Goal: Task Accomplishment & Management: Complete application form

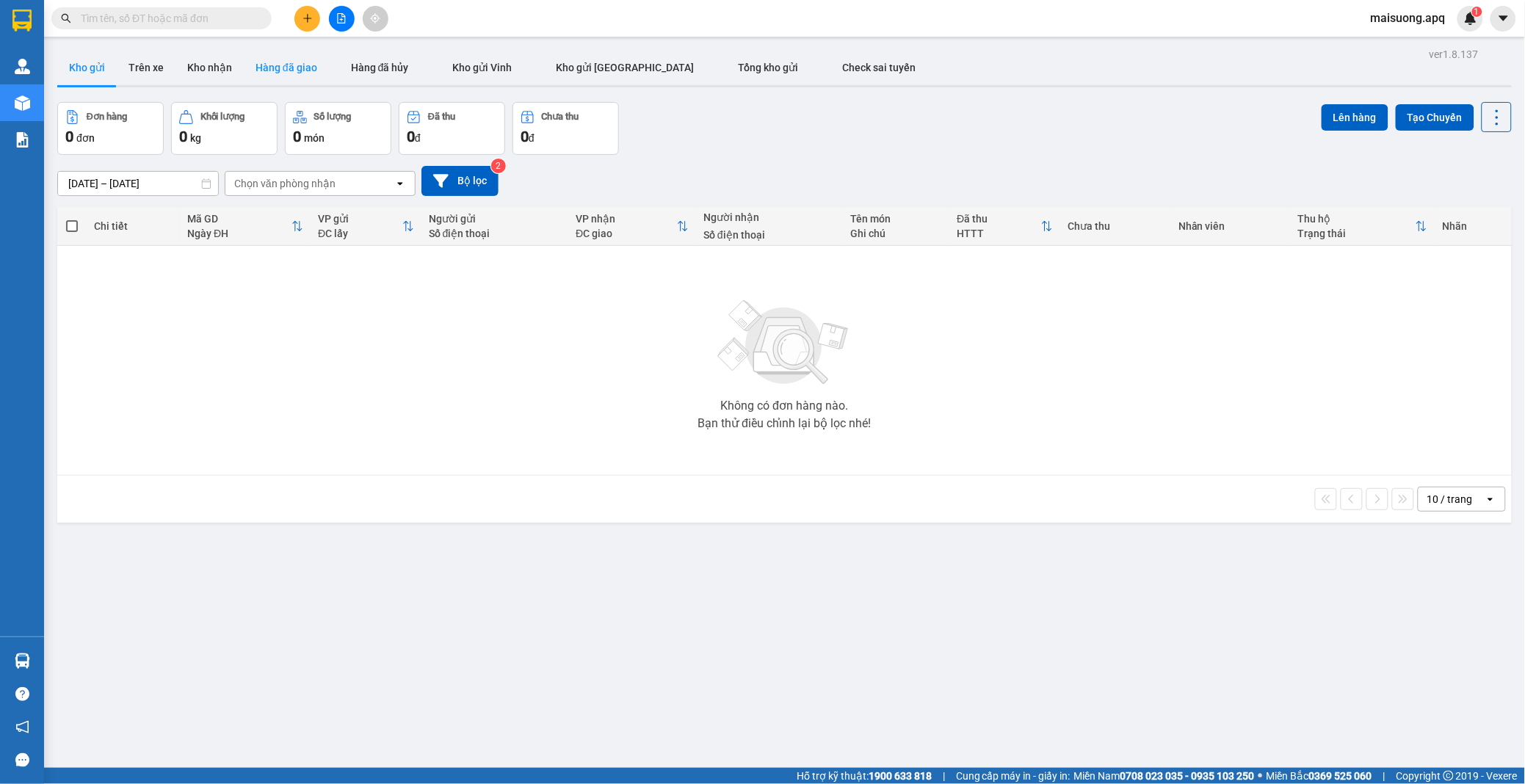
click at [289, 62] on button "Hàng đã giao" at bounding box center [286, 67] width 85 height 35
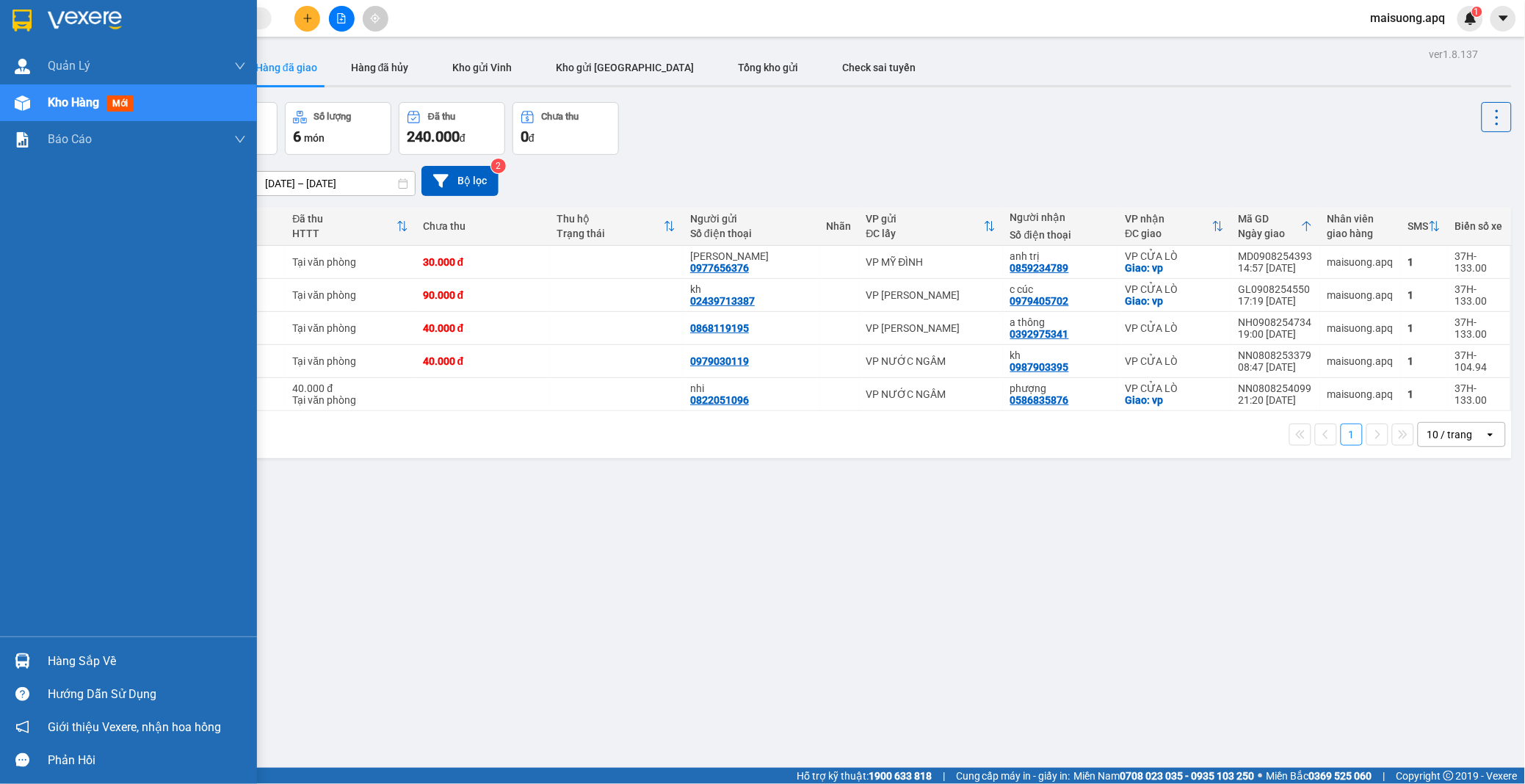
click at [113, 659] on div "Hàng sắp về" at bounding box center [147, 662] width 199 height 22
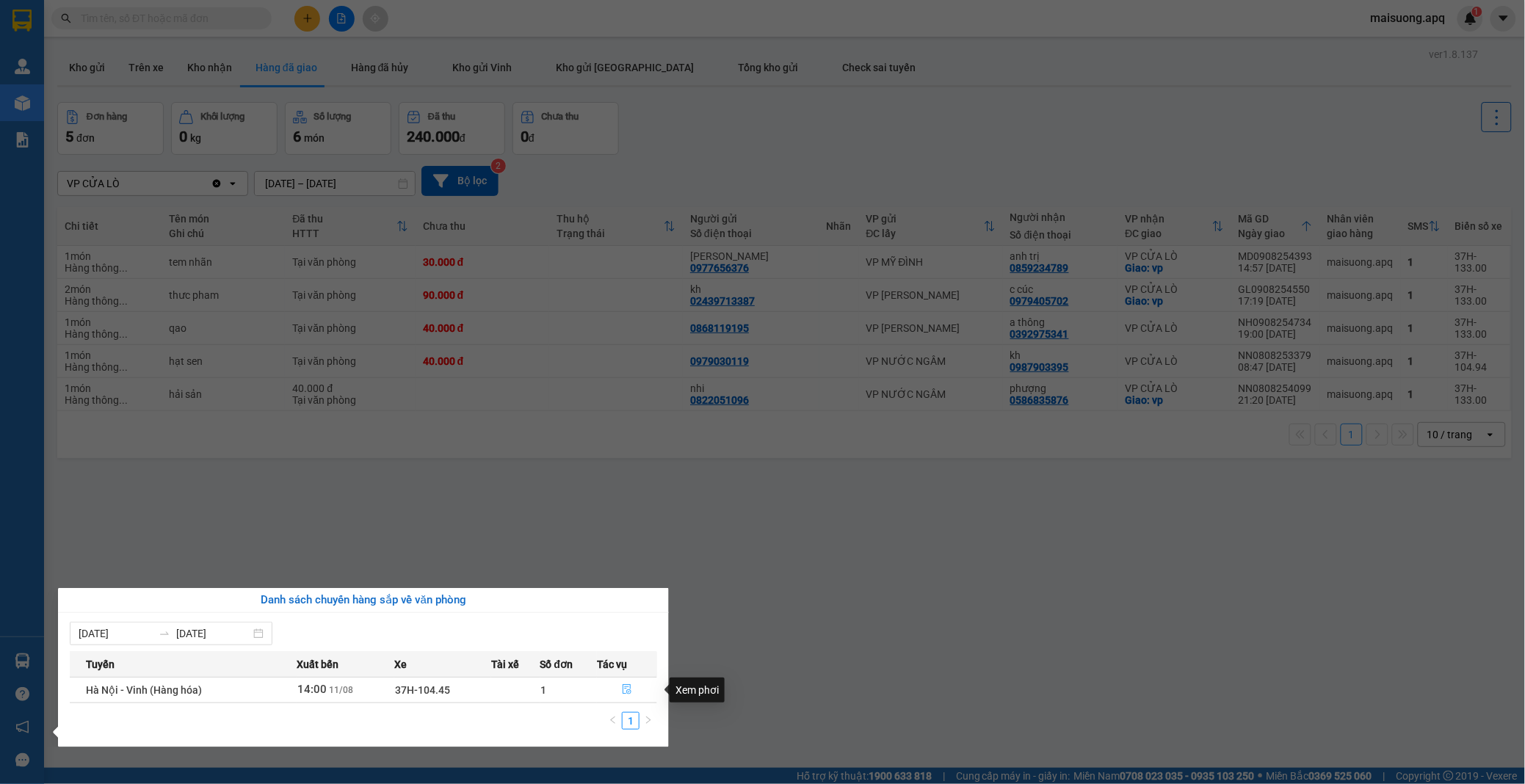
click at [624, 690] on icon "file-done" at bounding box center [627, 689] width 10 height 10
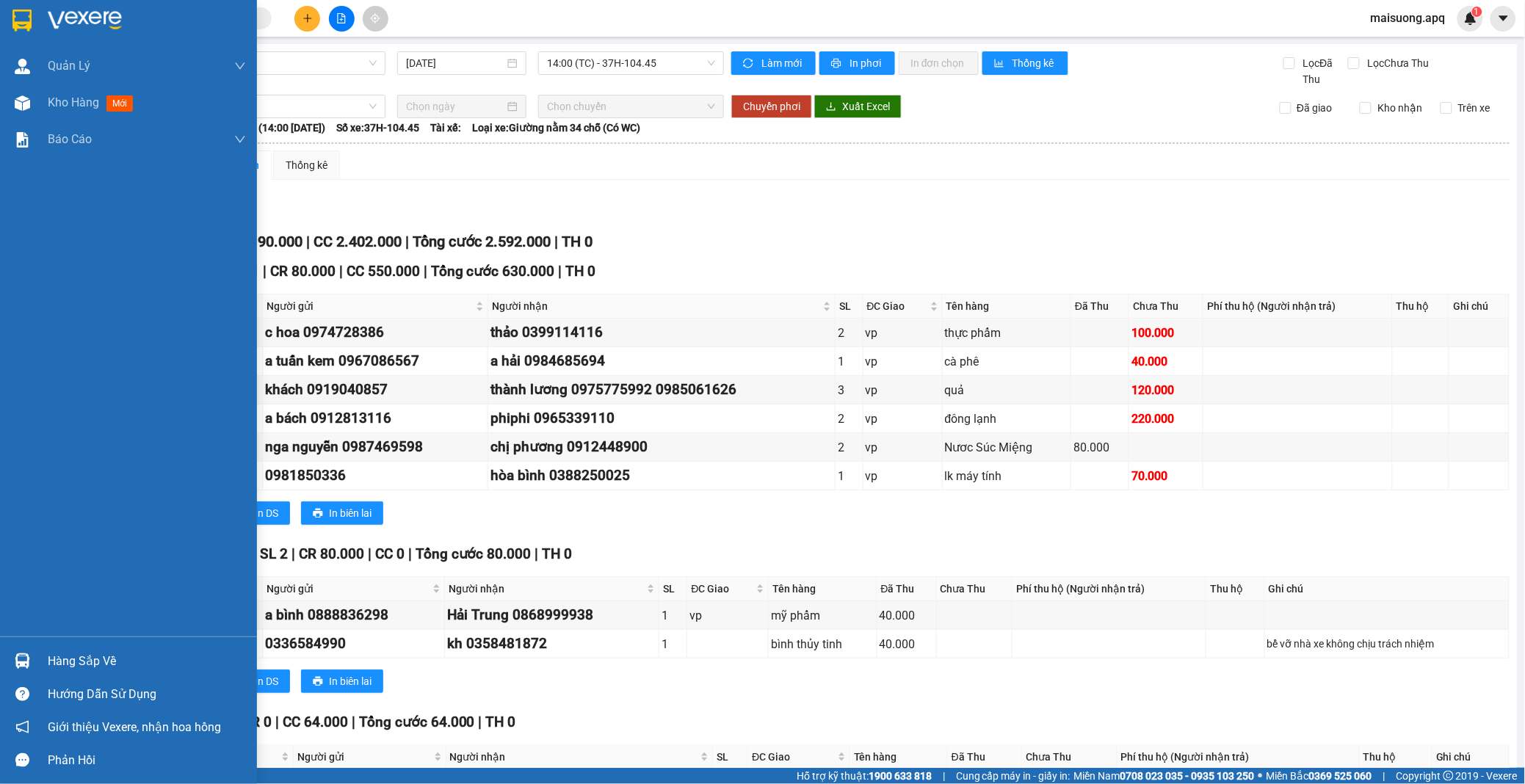
click at [53, 662] on div "Hàng sắp về" at bounding box center [147, 662] width 199 height 22
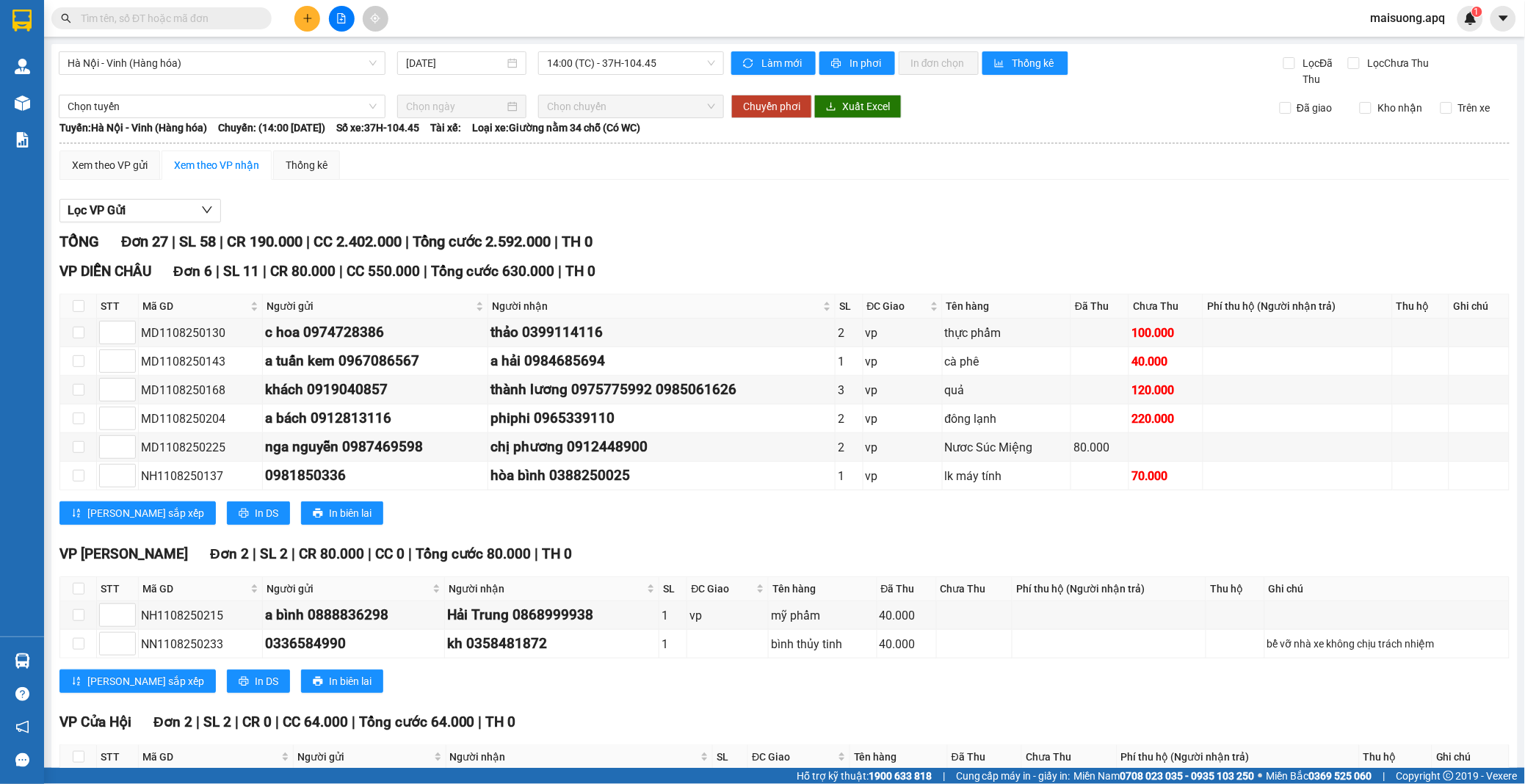
click at [724, 317] on section "Kết quả tìm kiếm ( 0 ) Bộ lọc No Data maisuong.apq 1 Quản Lý Quản lý thu hộ Quả…" at bounding box center [762, 392] width 1525 height 784
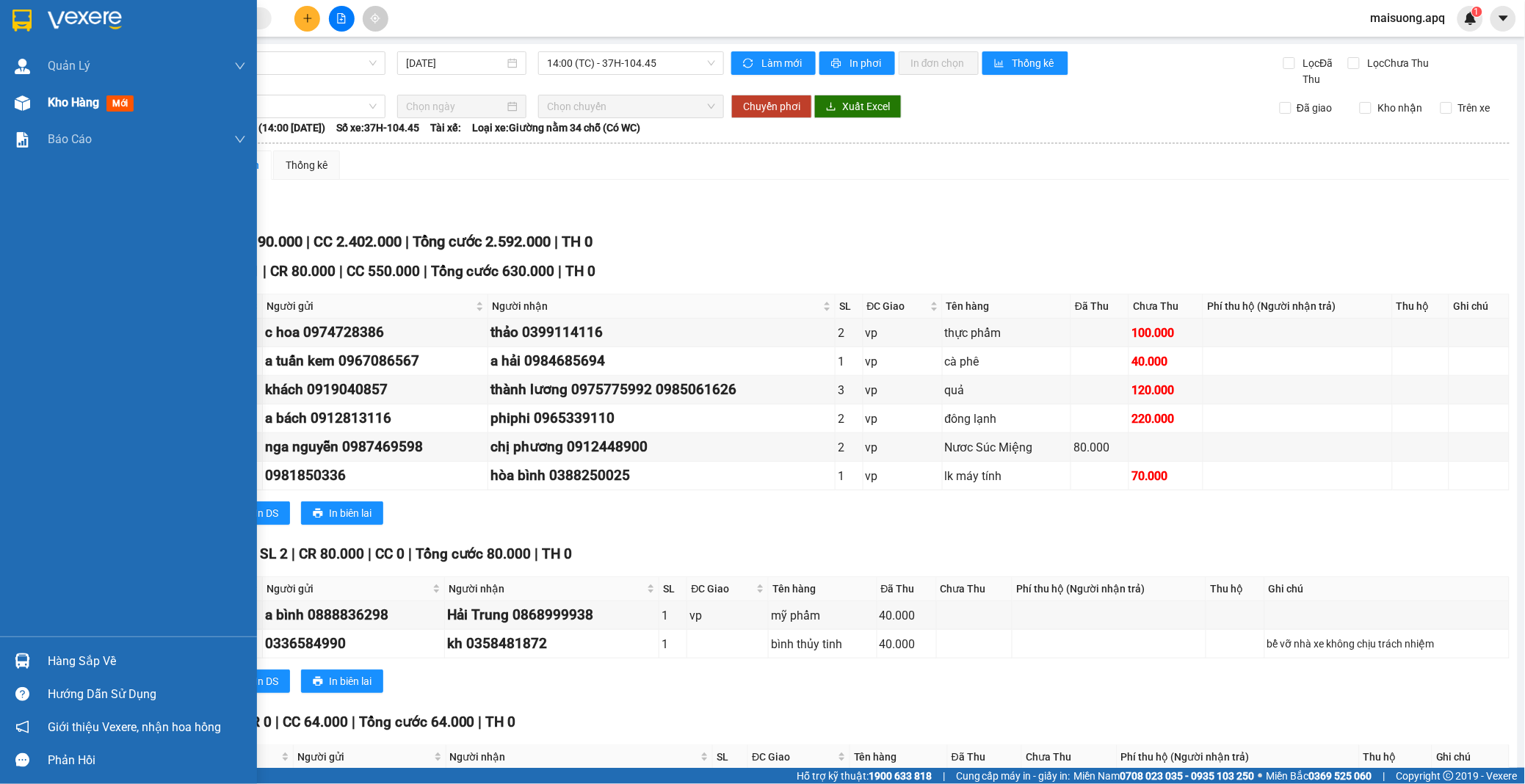
click at [79, 98] on span "Kho hàng" at bounding box center [74, 102] width 51 height 14
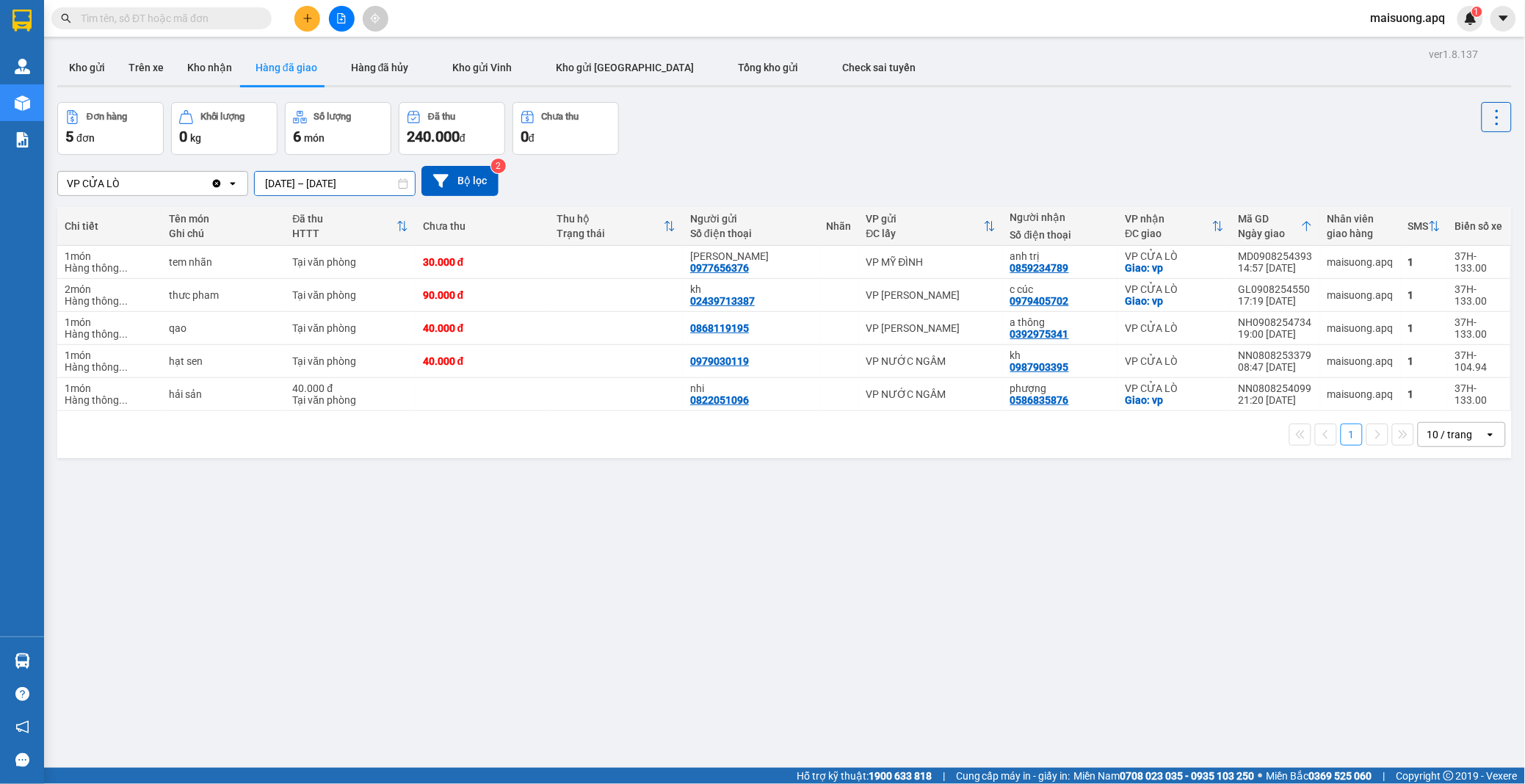
click at [389, 182] on input "[DATE] – [DATE]" at bounding box center [335, 183] width 160 height 23
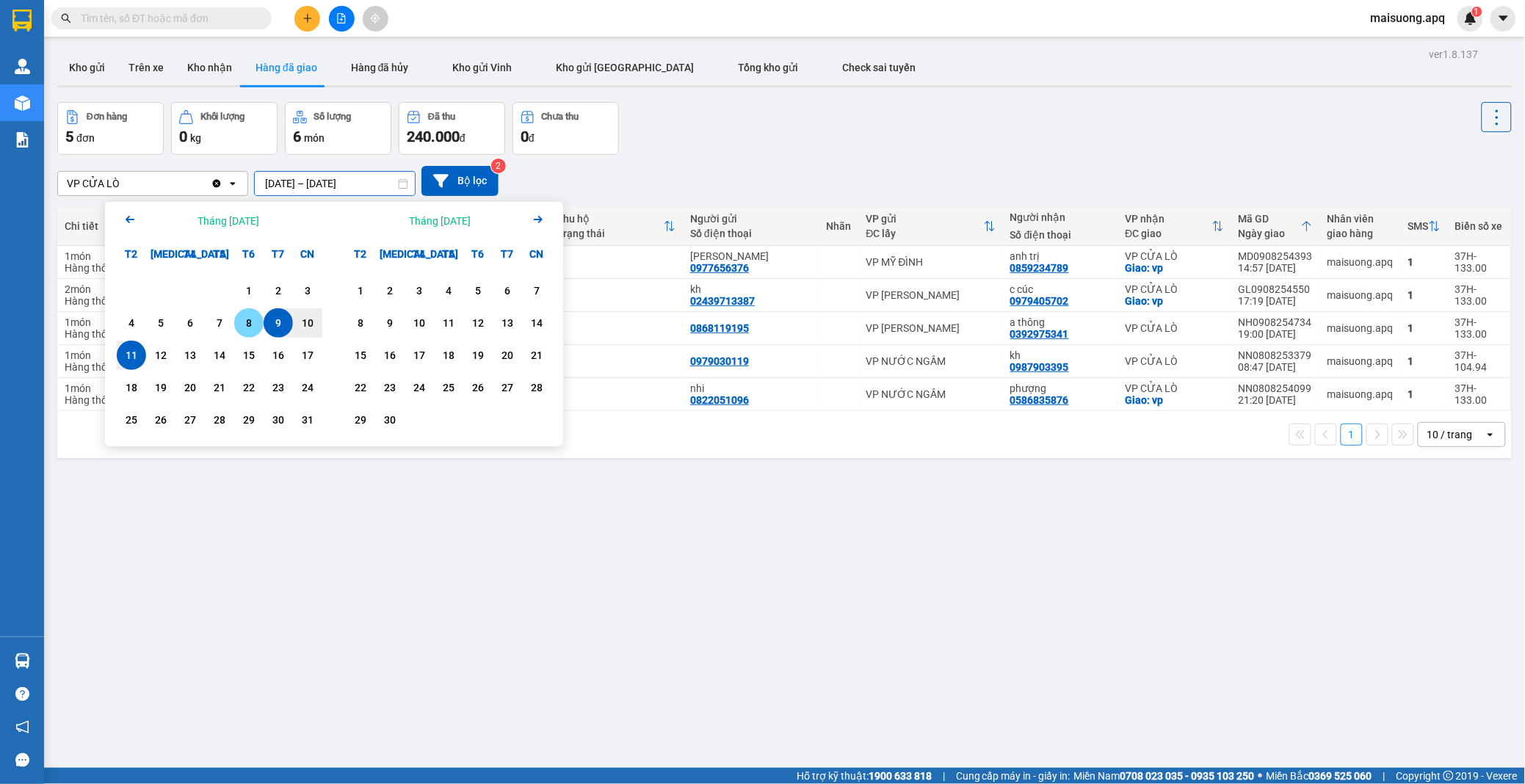
click at [240, 324] on div "8" at bounding box center [249, 323] width 21 height 18
click at [310, 330] on div "10" at bounding box center [307, 323] width 21 height 18
type input "08/08/2025 – 10/08/2025"
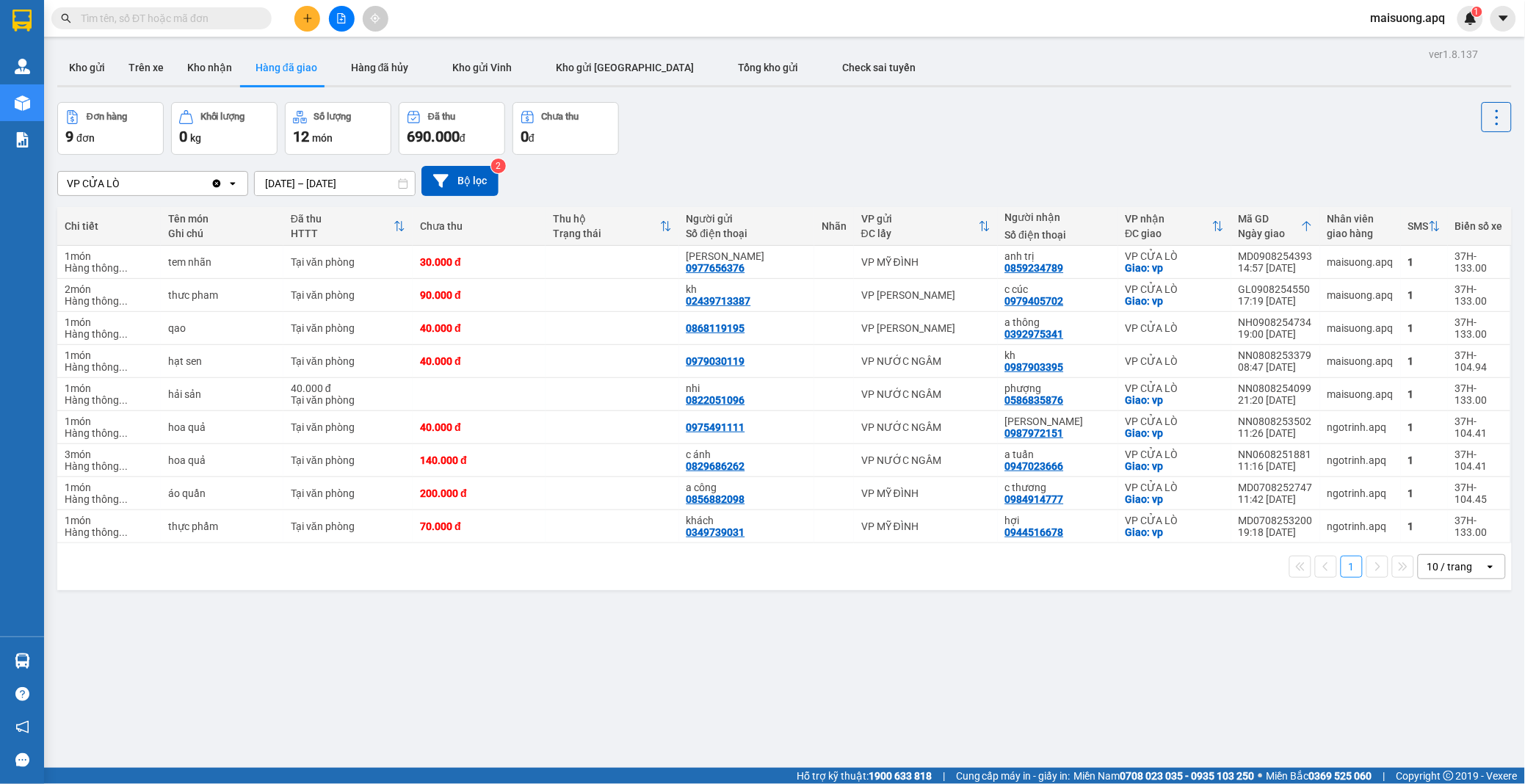
click at [182, 26] on input "text" at bounding box center [167, 18] width 173 height 16
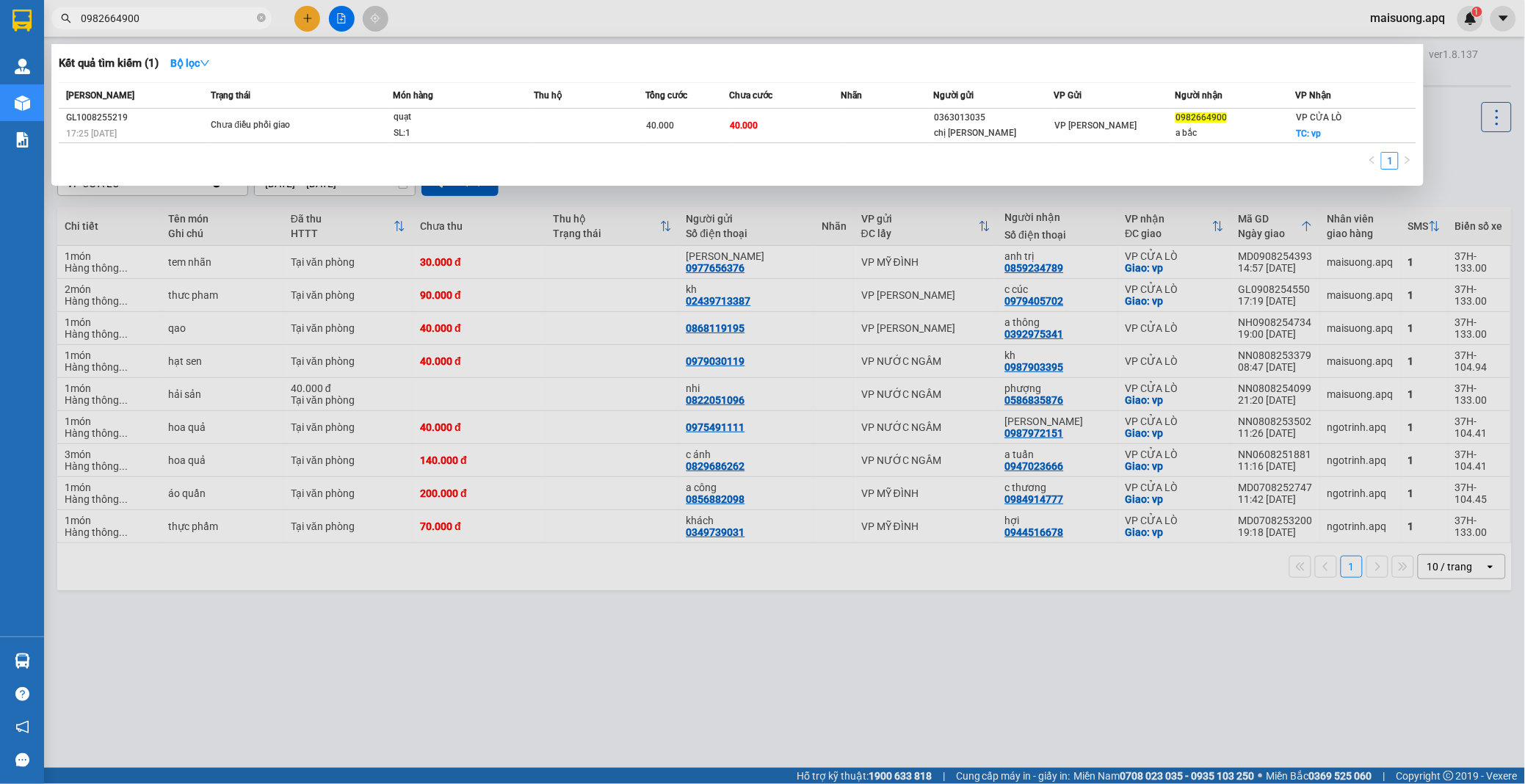
type input "0982664900"
click at [1222, 23] on div at bounding box center [762, 392] width 1525 height 784
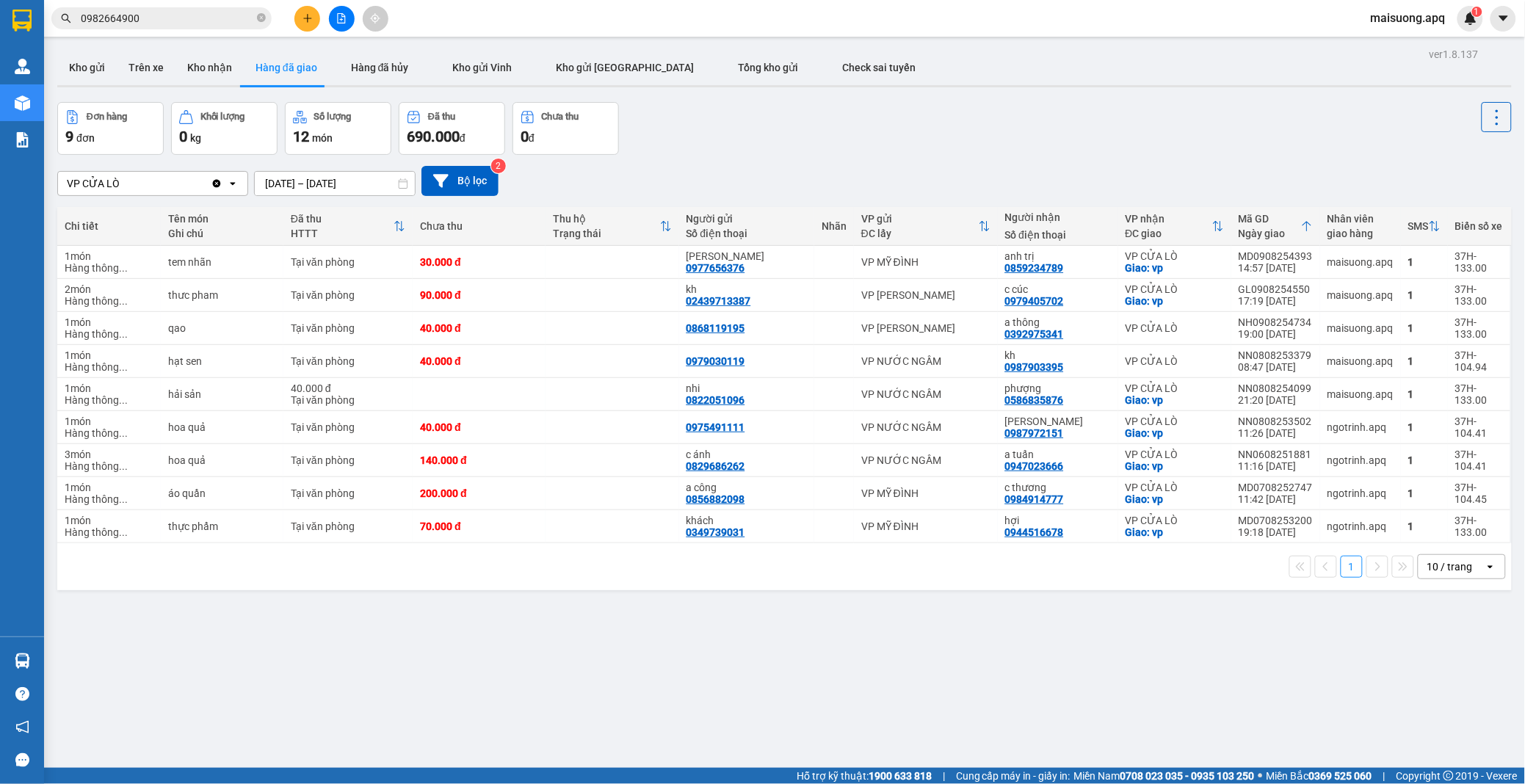
click at [1439, 23] on span "maisuong.apq" at bounding box center [1408, 17] width 98 height 18
click at [1409, 45] on span "Đăng xuất" at bounding box center [1416, 45] width 67 height 16
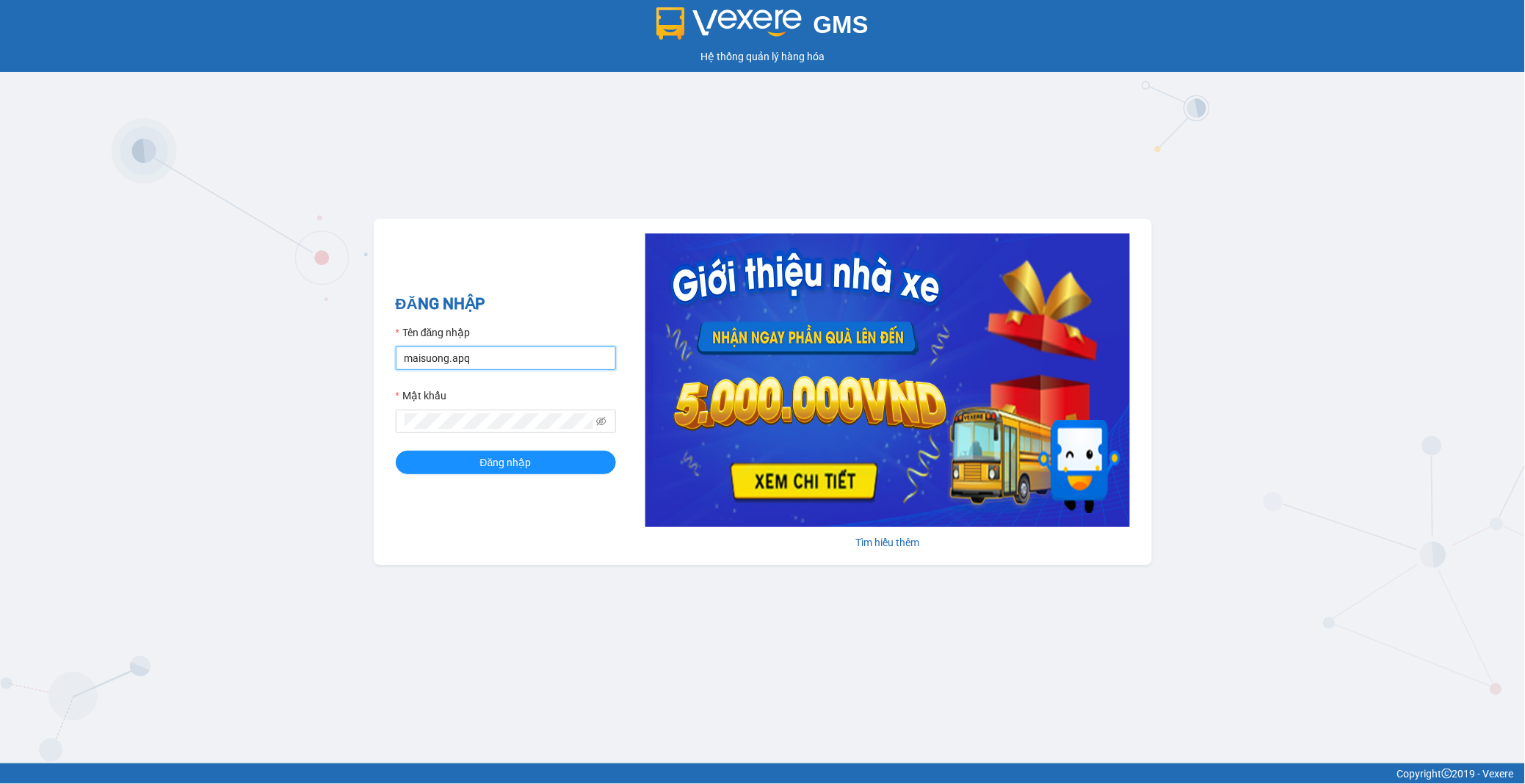
click at [517, 359] on input "maisuong.apq" at bounding box center [505, 358] width 220 height 23
type input "ngotrinh.apq"
click at [515, 460] on span "Đăng nhập" at bounding box center [506, 462] width 51 height 16
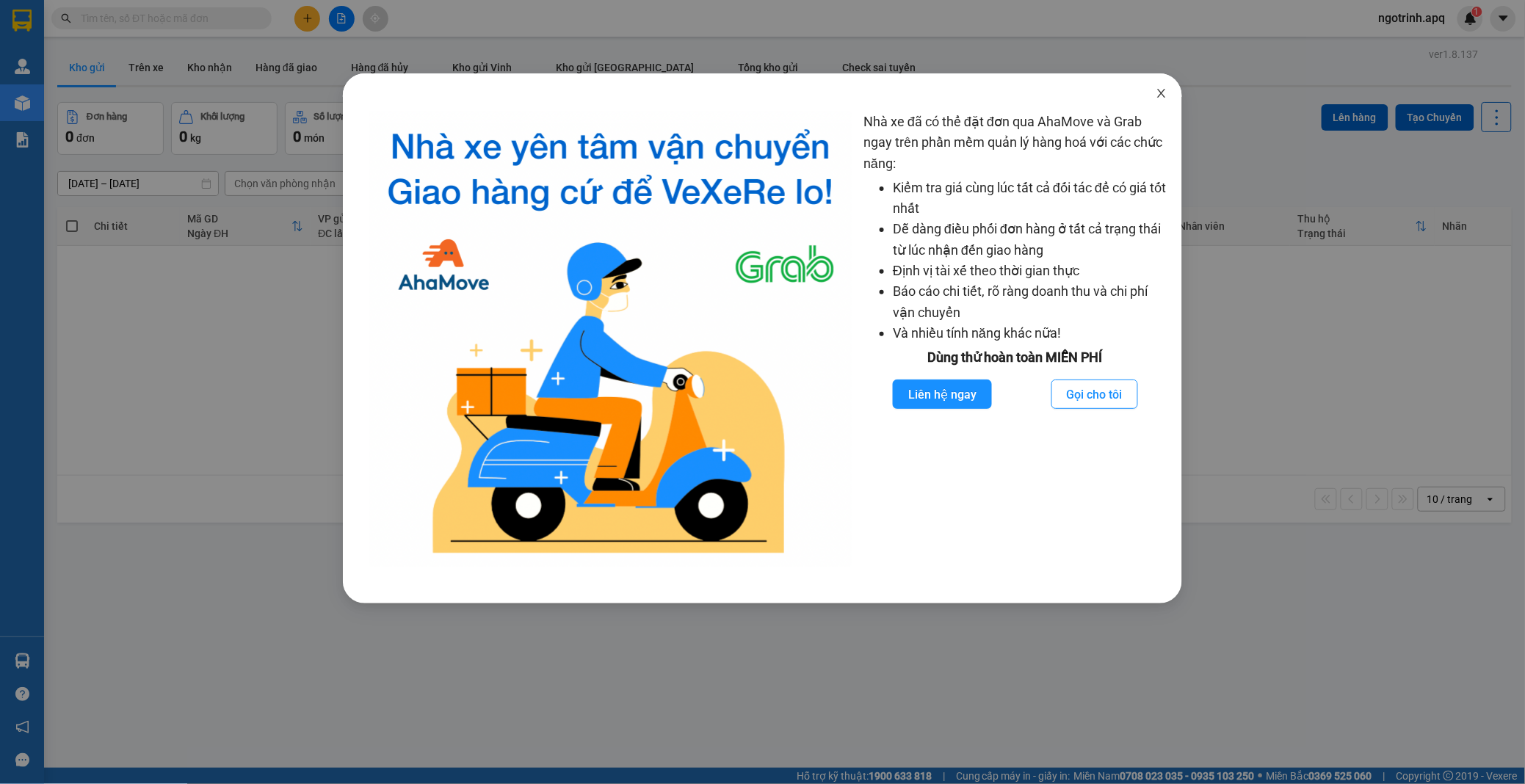
click at [1165, 93] on icon "close" at bounding box center [1162, 93] width 12 height 12
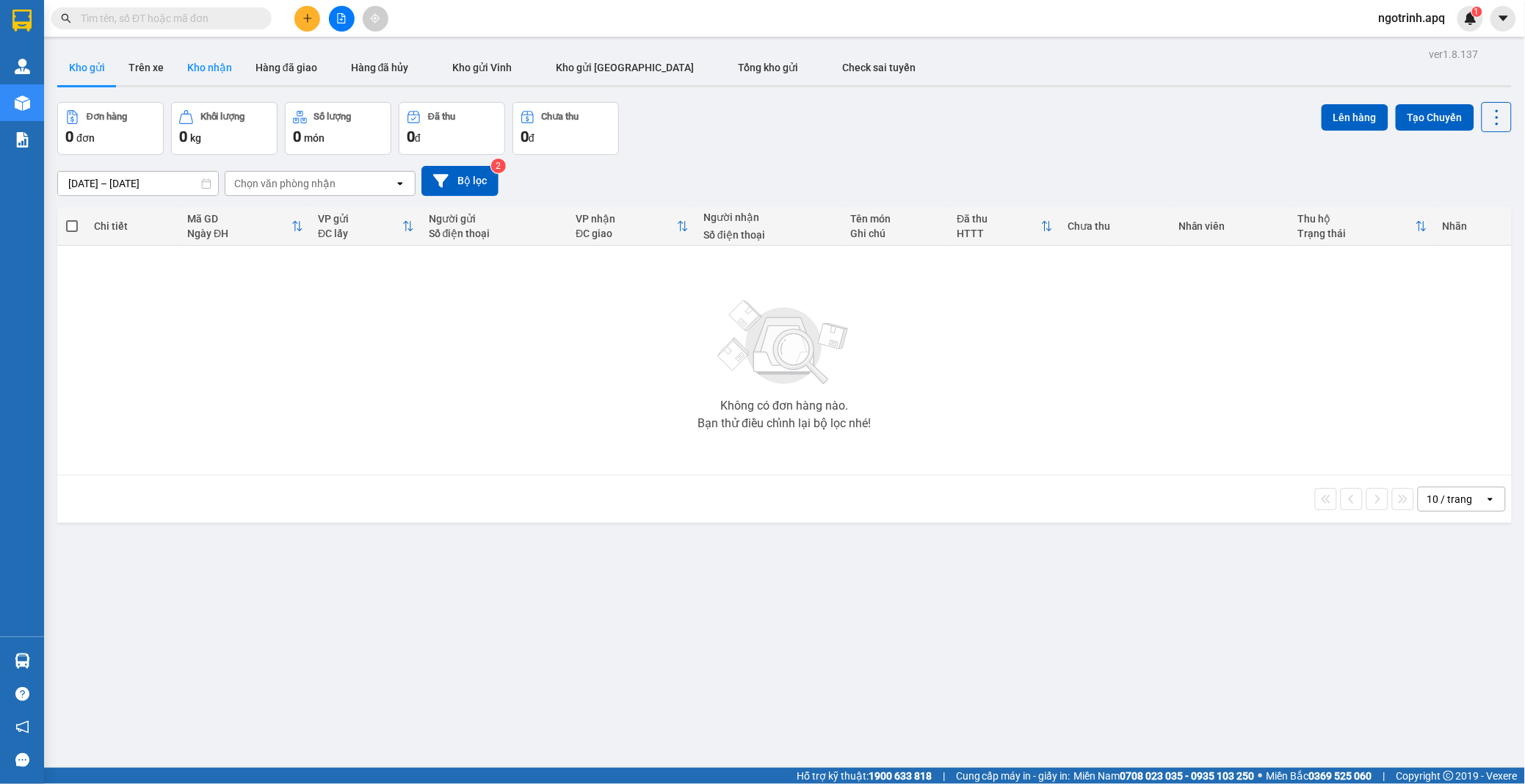
click at [206, 68] on button "Kho nhận" at bounding box center [210, 67] width 69 height 35
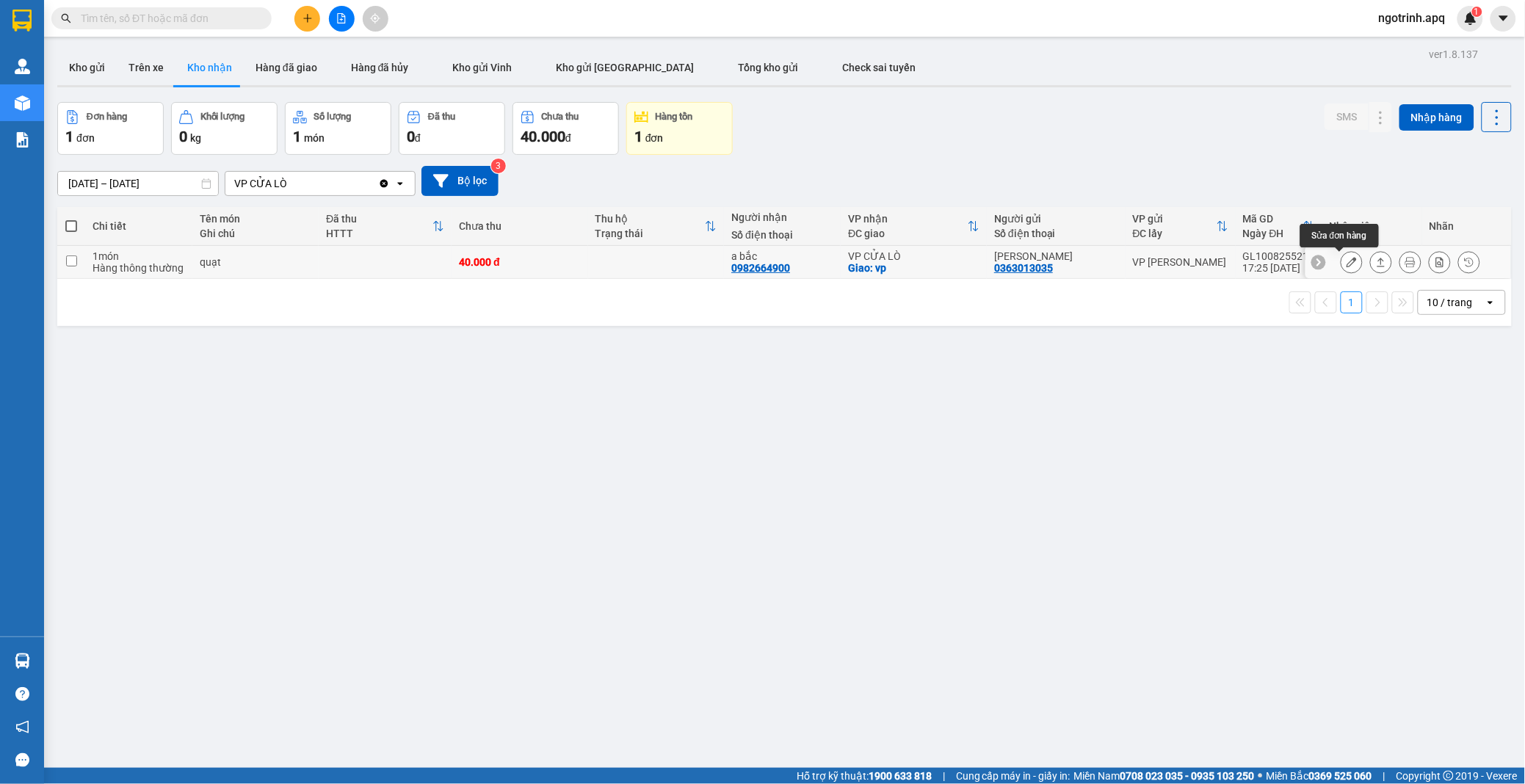
click at [1347, 258] on icon at bounding box center [1352, 262] width 10 height 10
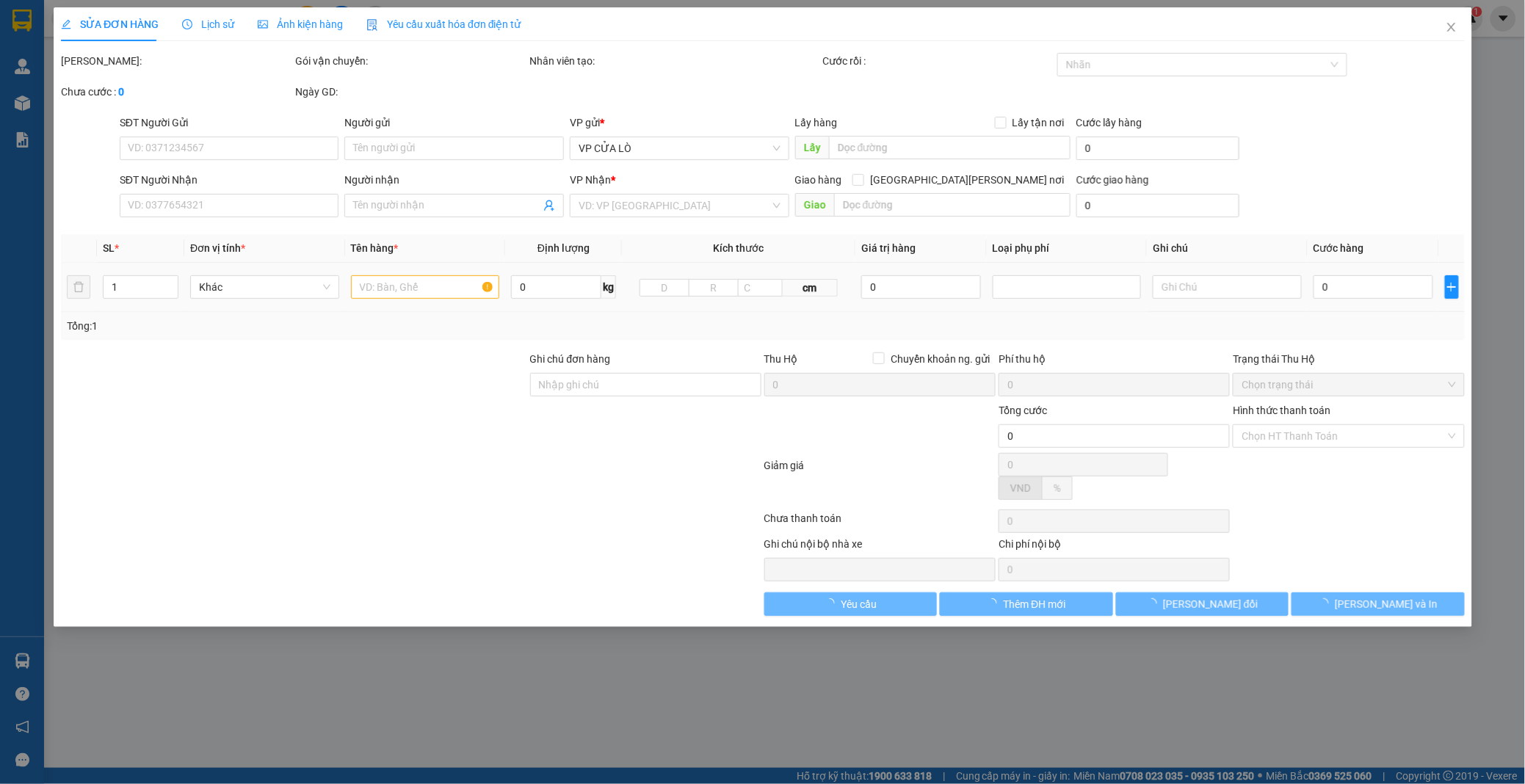
type input "0363013035"
type input "[PERSON_NAME]"
type input "0982664900"
type input "a bắc"
checkbox input "true"
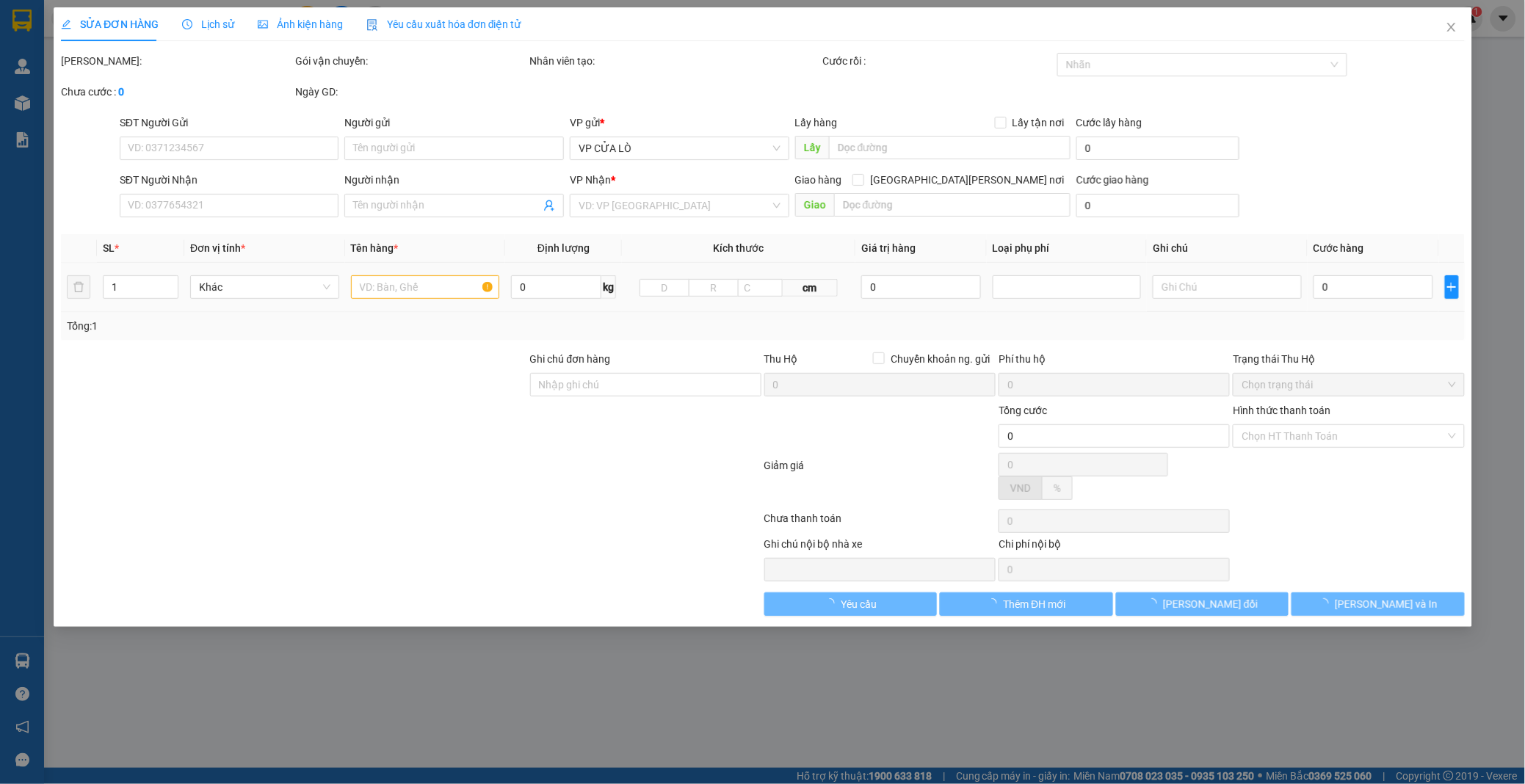
type input "vp"
type input "40.000"
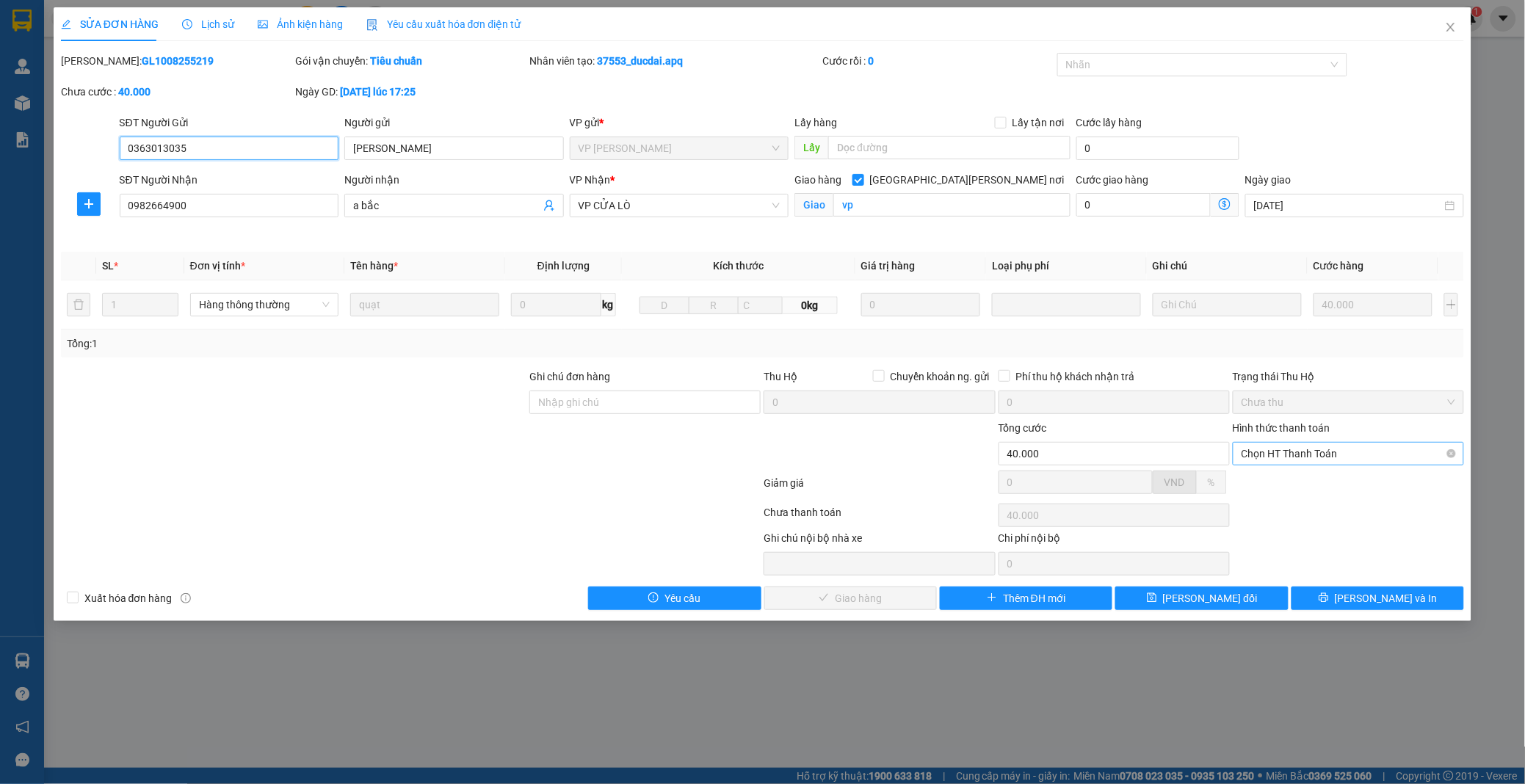
click at [1308, 458] on span "Chọn HT Thanh Toán" at bounding box center [1349, 454] width 214 height 22
click at [1290, 483] on div "Tại văn phòng" at bounding box center [1349, 483] width 214 height 16
type input "0"
click at [883, 598] on span "Lưu và Giao hàng" at bounding box center [891, 597] width 199 height 16
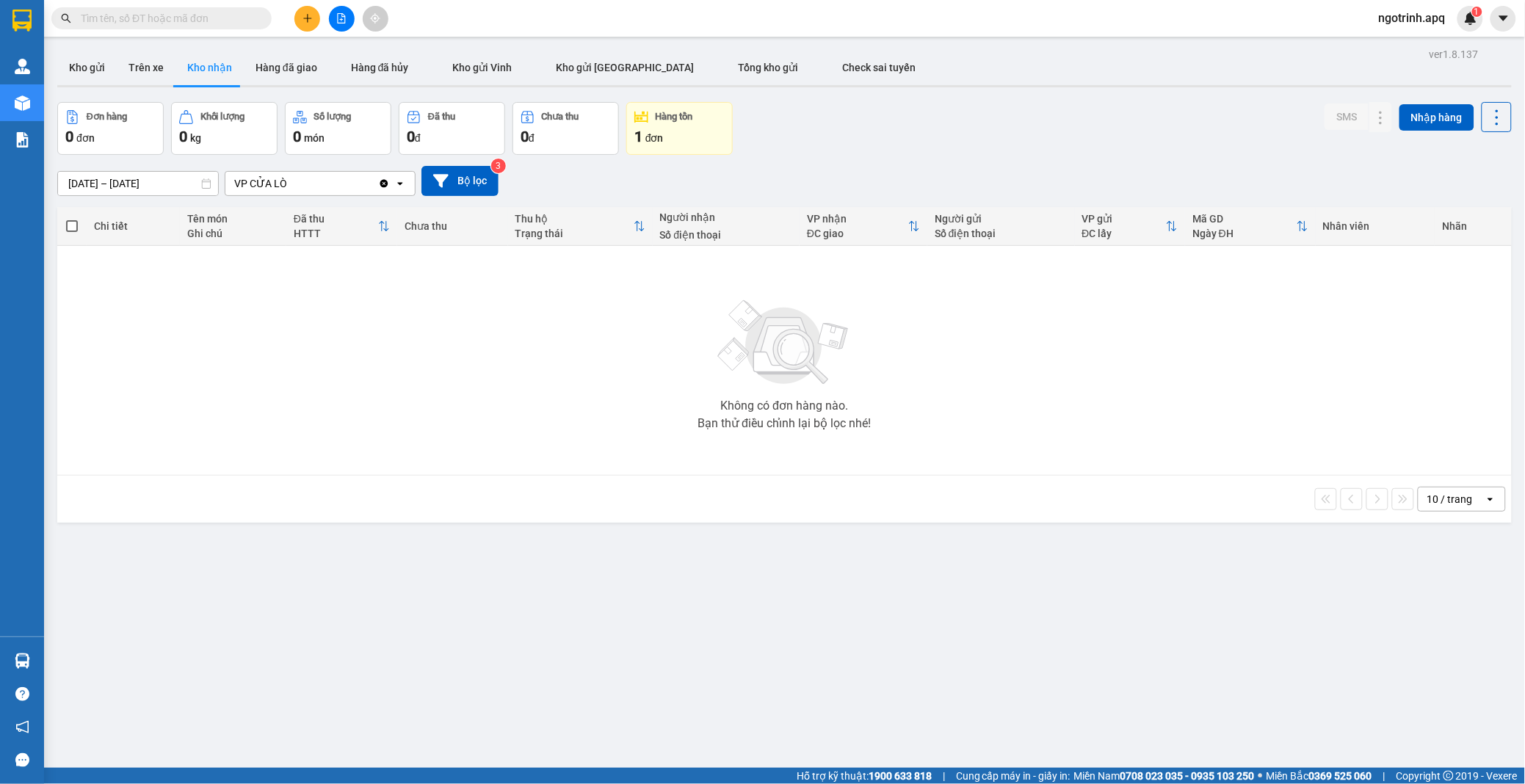
click at [676, 123] on div "Hàng tồn" at bounding box center [679, 117] width 90 height 14
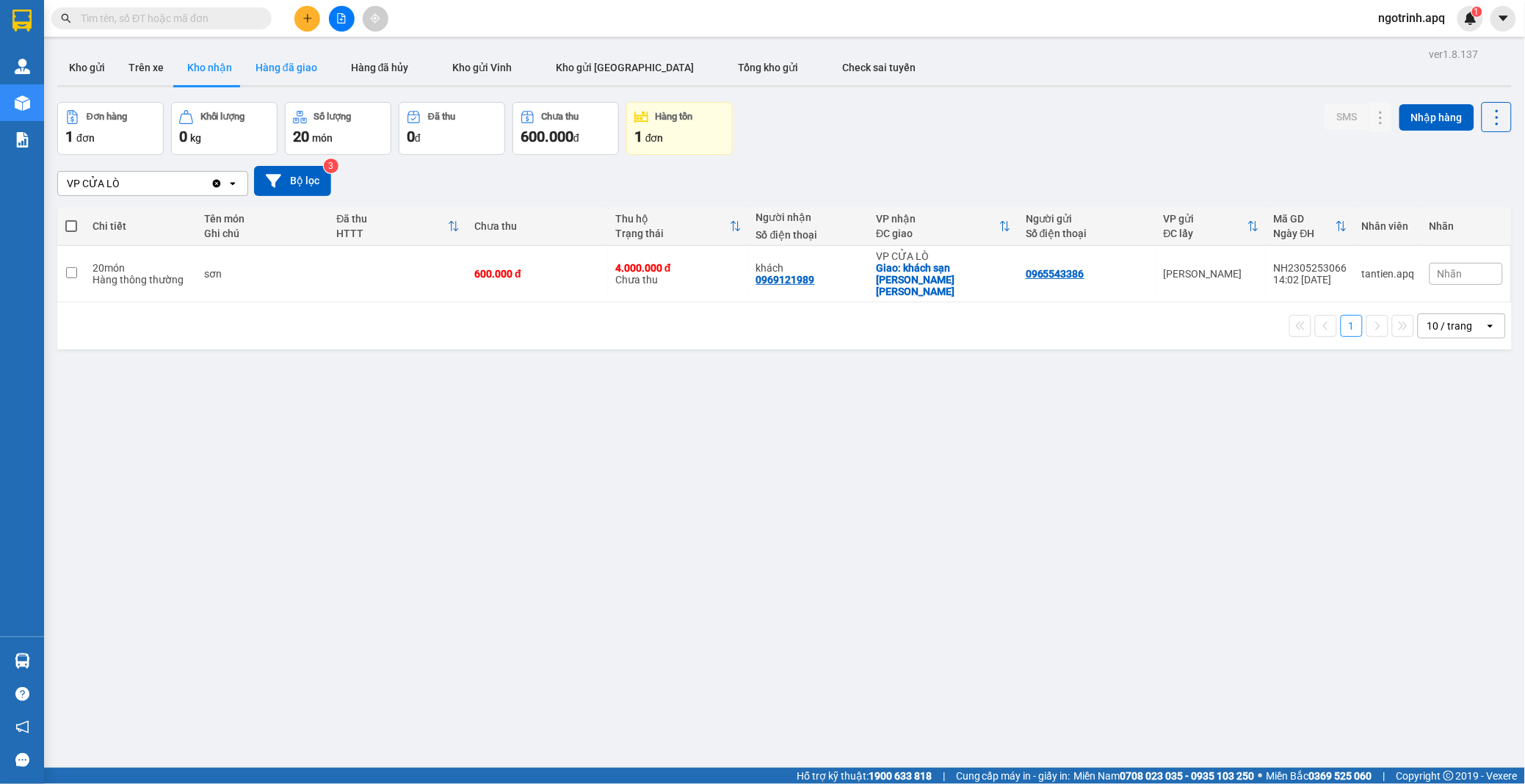
click at [288, 59] on button "Hàng đã giao" at bounding box center [286, 67] width 85 height 35
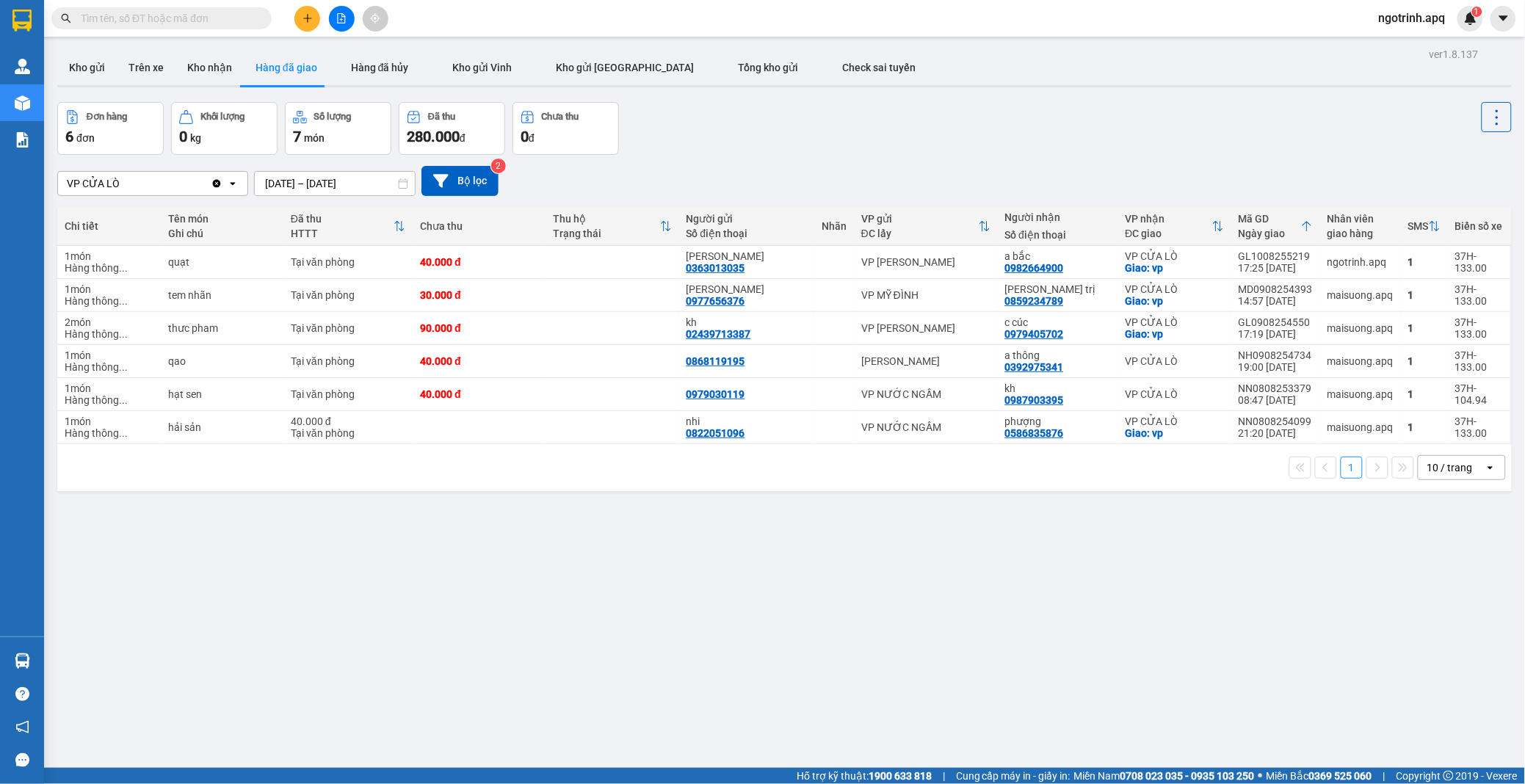
click at [1435, 15] on span "ngotrinh.apq" at bounding box center [1412, 17] width 90 height 18
click at [1390, 41] on span "Đăng xuất" at bounding box center [1420, 45] width 62 height 16
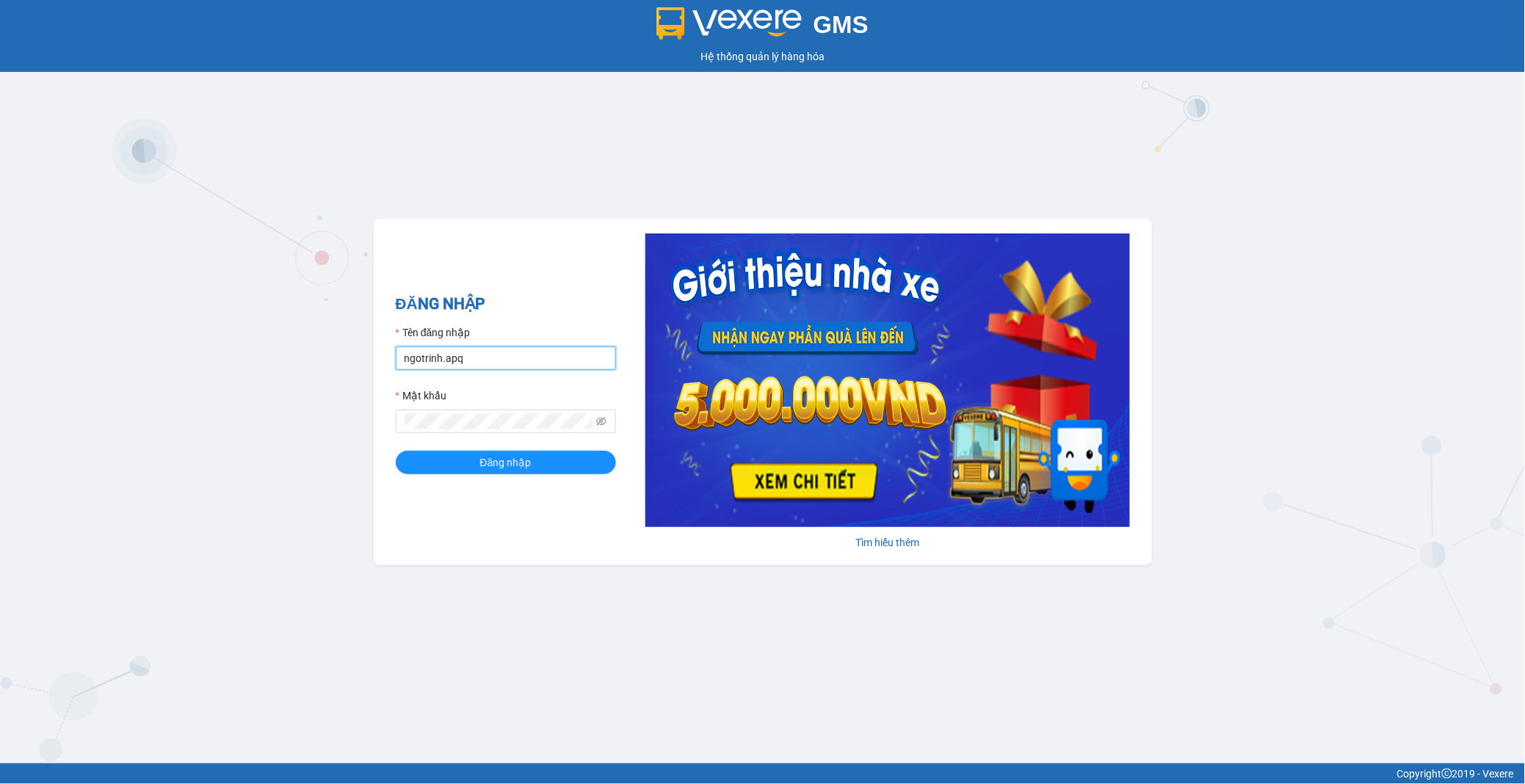
click at [523, 356] on input "ngotrinh.apq" at bounding box center [505, 358] width 220 height 23
type input "maisuong.apq"
click at [552, 461] on button "Đăng nhập" at bounding box center [505, 462] width 220 height 23
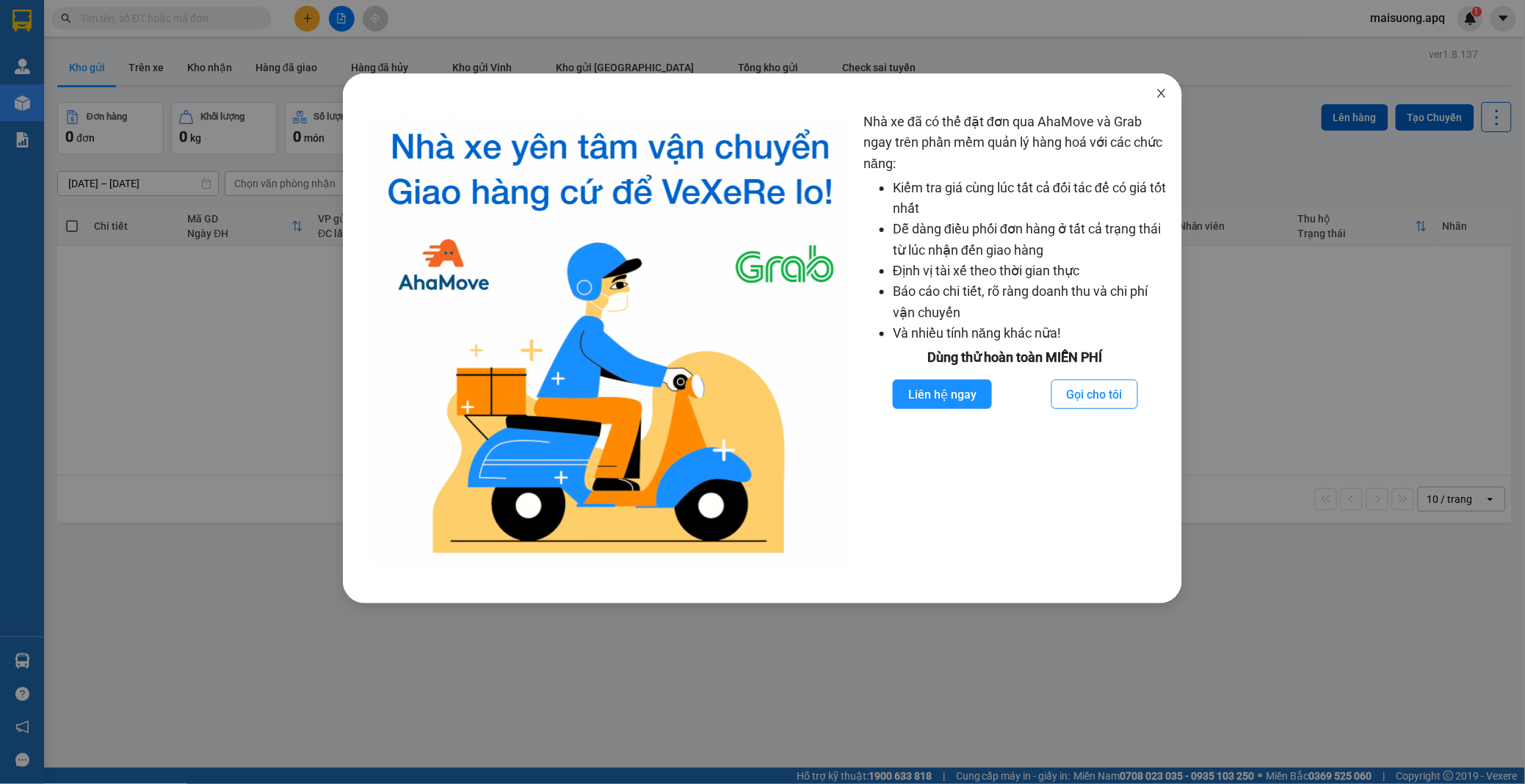
click at [1160, 92] on icon "close" at bounding box center [1160, 93] width 8 height 9
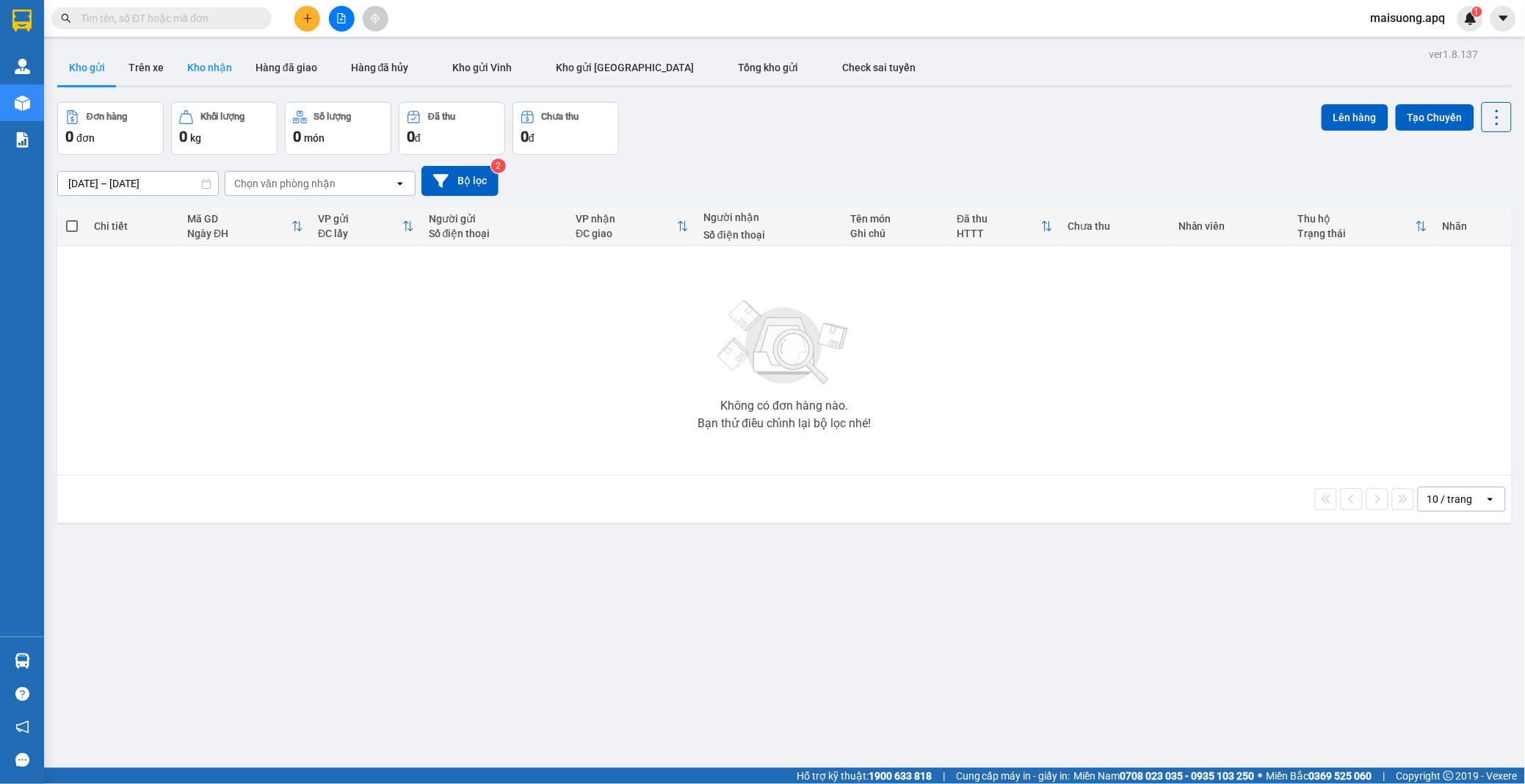
click at [219, 69] on button "Kho nhận" at bounding box center [210, 67] width 69 height 35
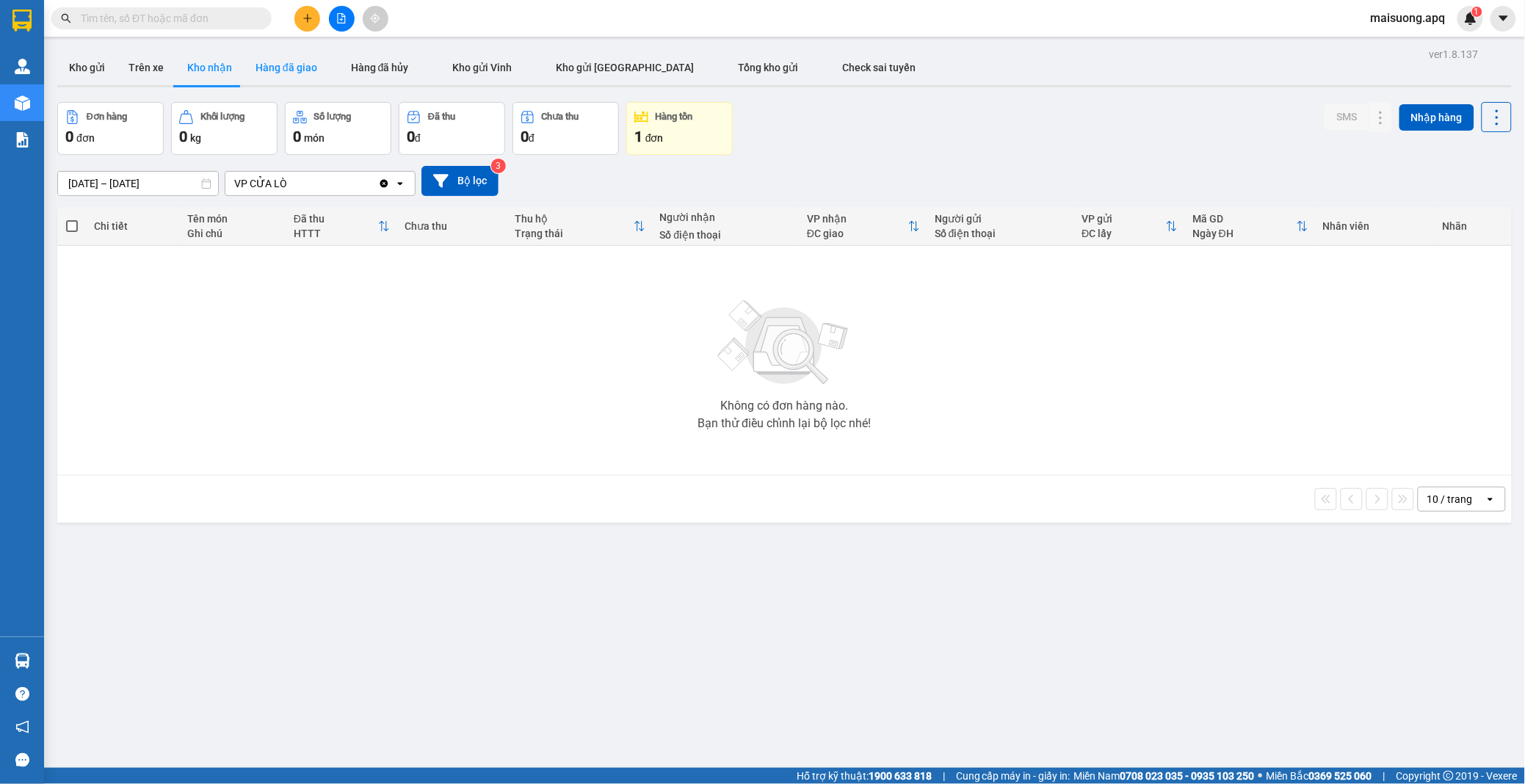
click at [275, 64] on button "Hàng đã giao" at bounding box center [286, 67] width 85 height 35
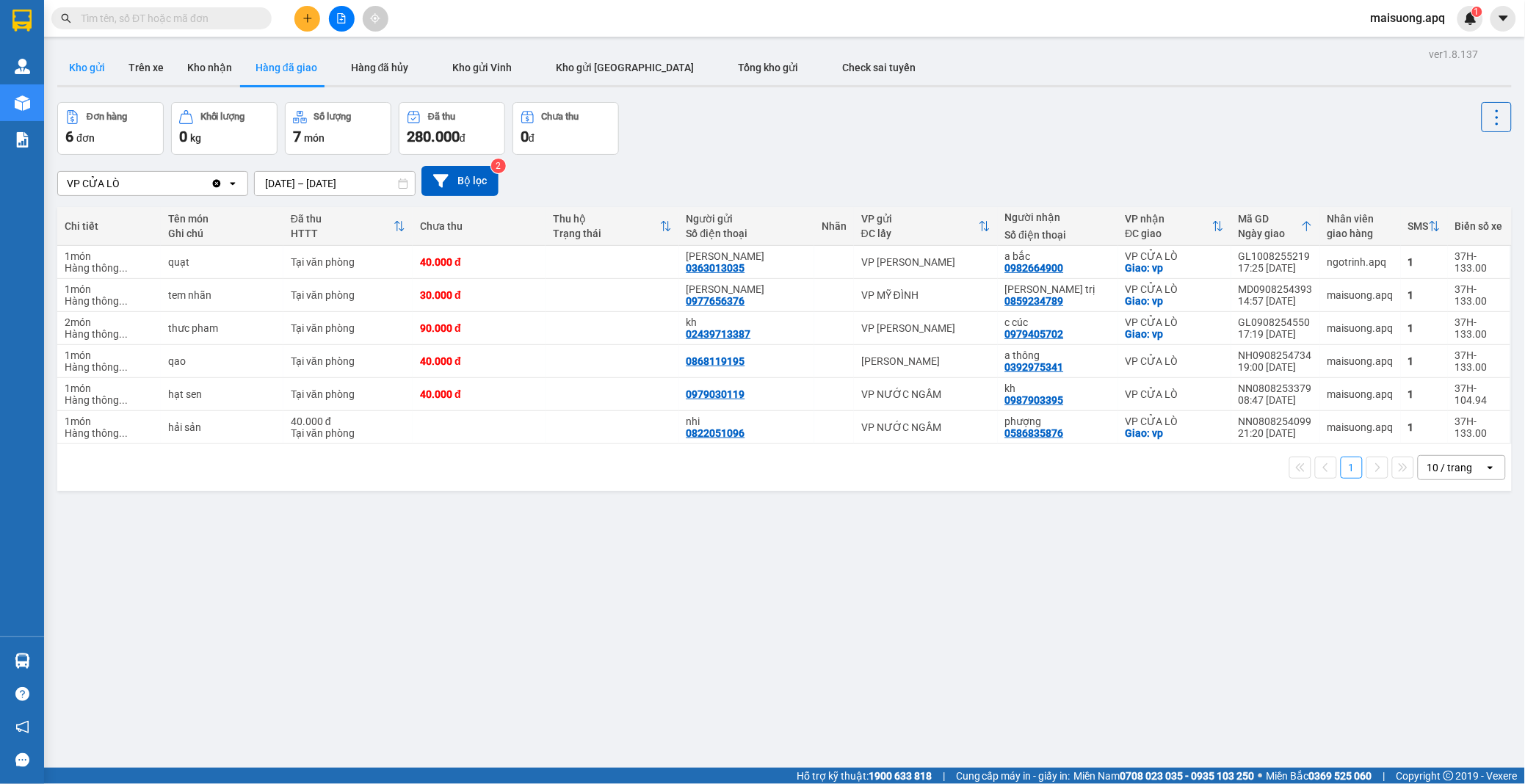
click at [88, 66] on button "Kho gửi" at bounding box center [86, 67] width 59 height 35
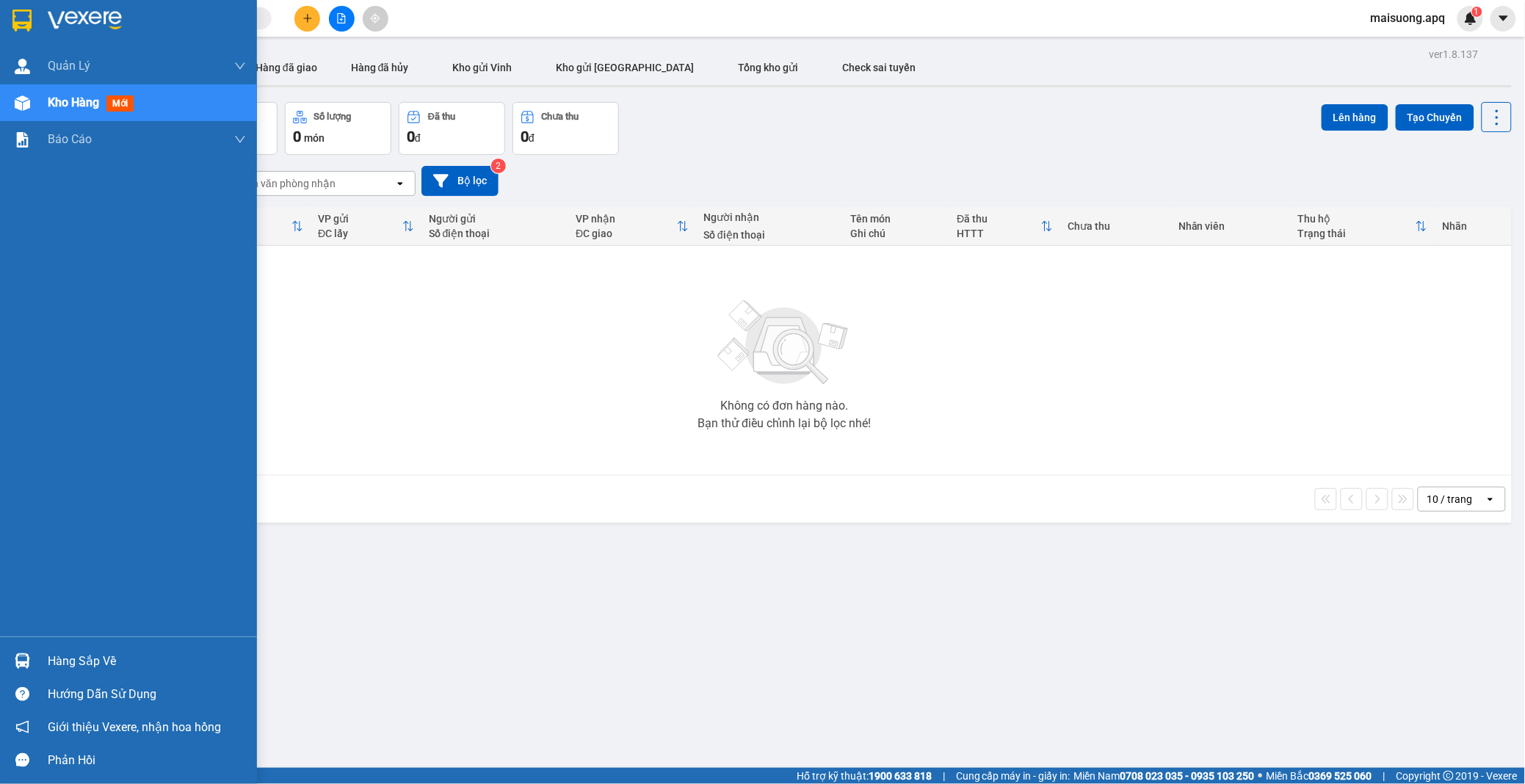
click at [86, 651] on div "Hàng sắp về" at bounding box center [147, 662] width 199 height 22
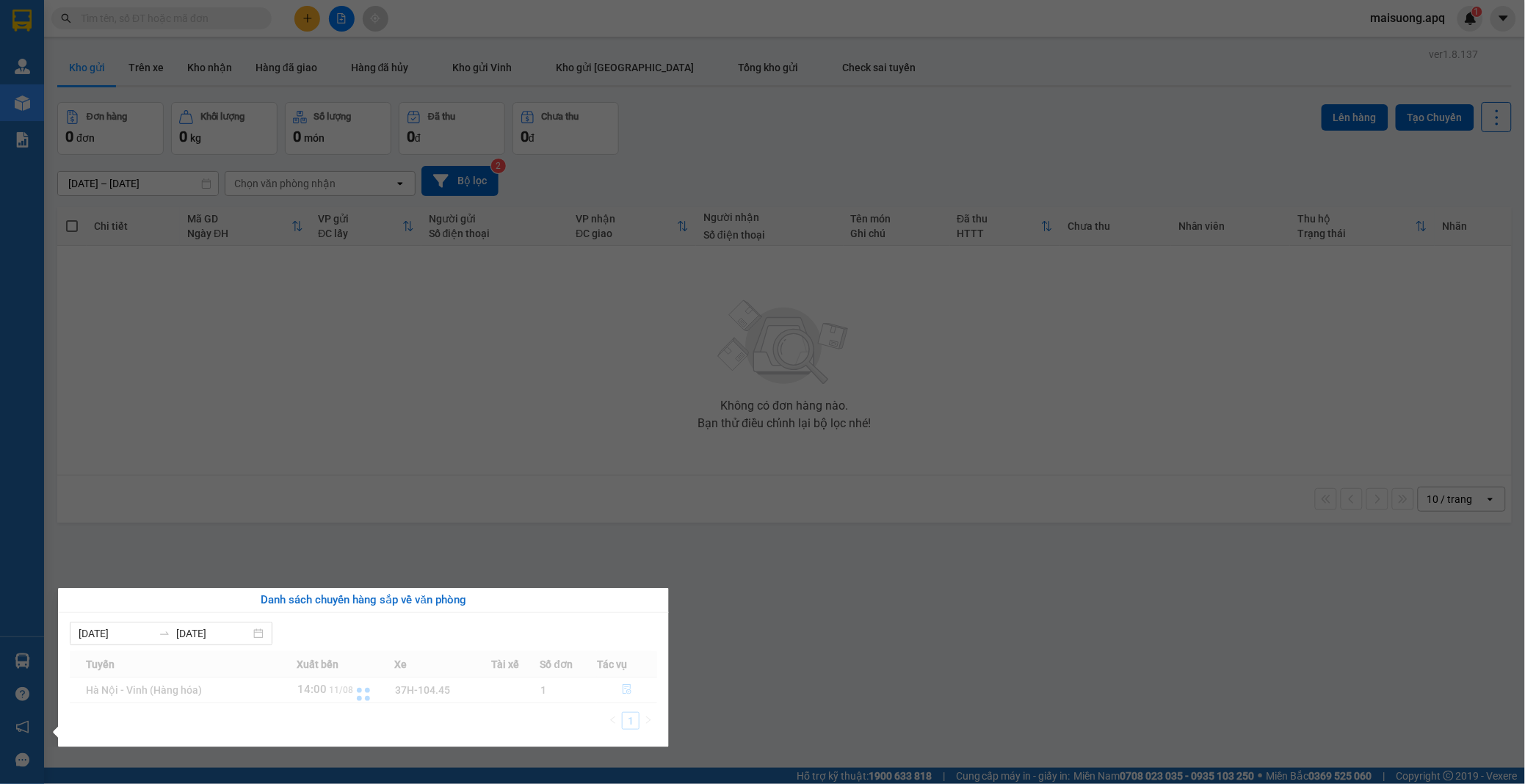
click at [554, 427] on section "Kết quả tìm kiếm ( 0 ) Bộ lọc No Data maisuong.apq 1 Quản Lý Quản lý thu hộ Quả…" at bounding box center [762, 392] width 1525 height 784
